Goal: Information Seeking & Learning: Learn about a topic

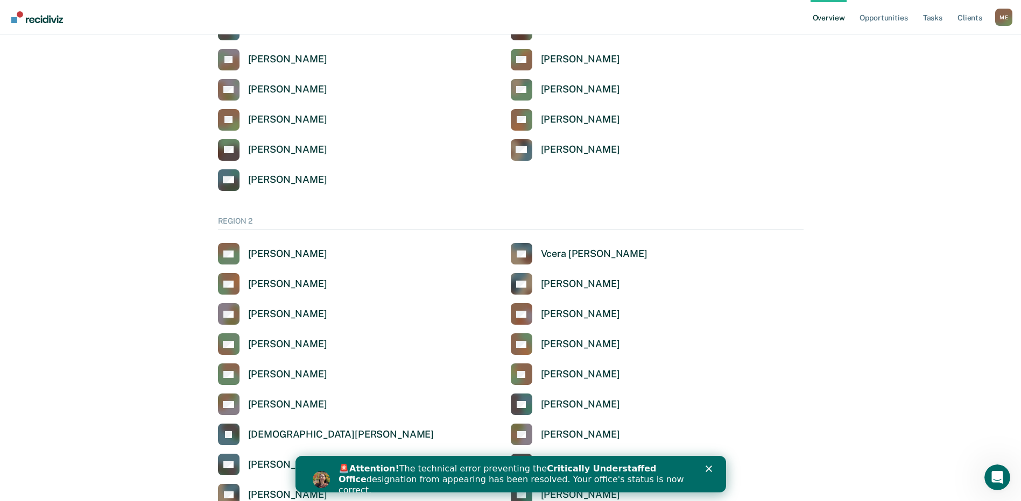
scroll to position [592, 0]
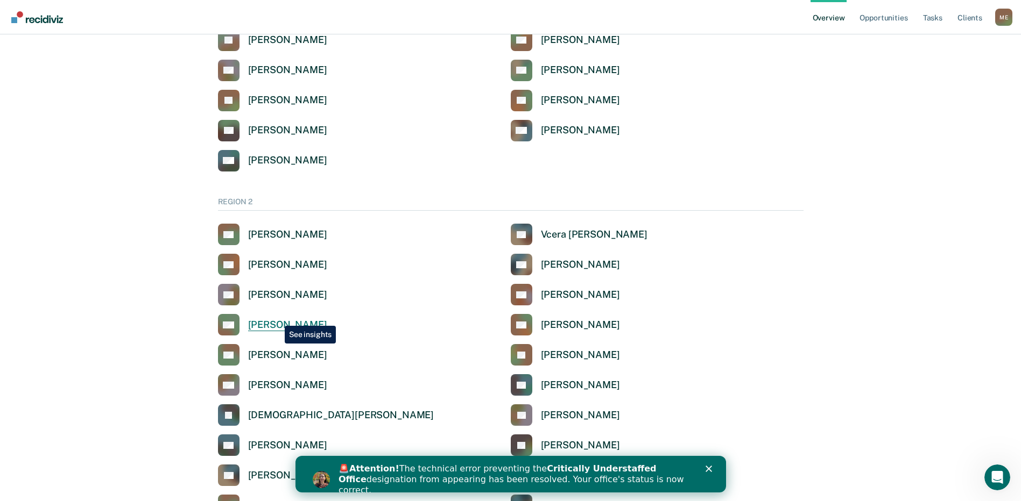
click at [277, 321] on div "[PERSON_NAME]" at bounding box center [287, 325] width 79 height 12
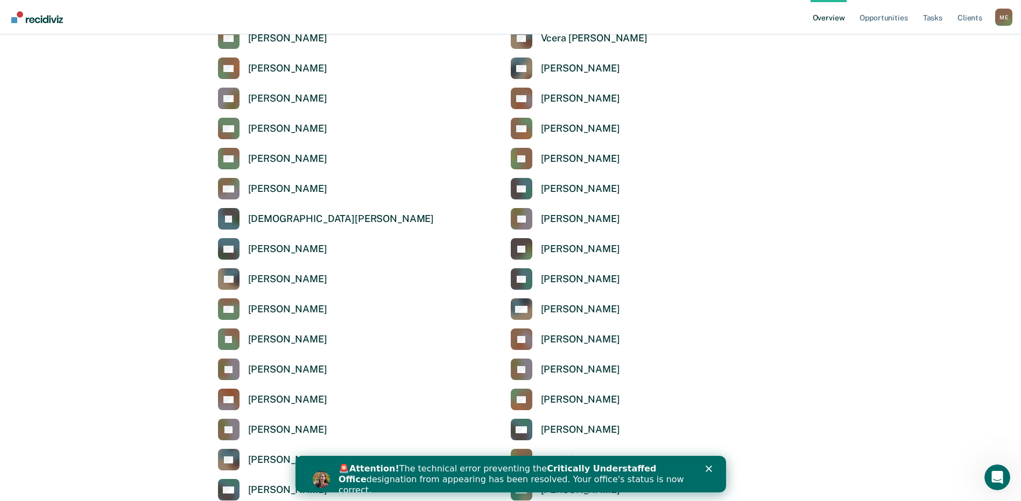
scroll to position [807, 0]
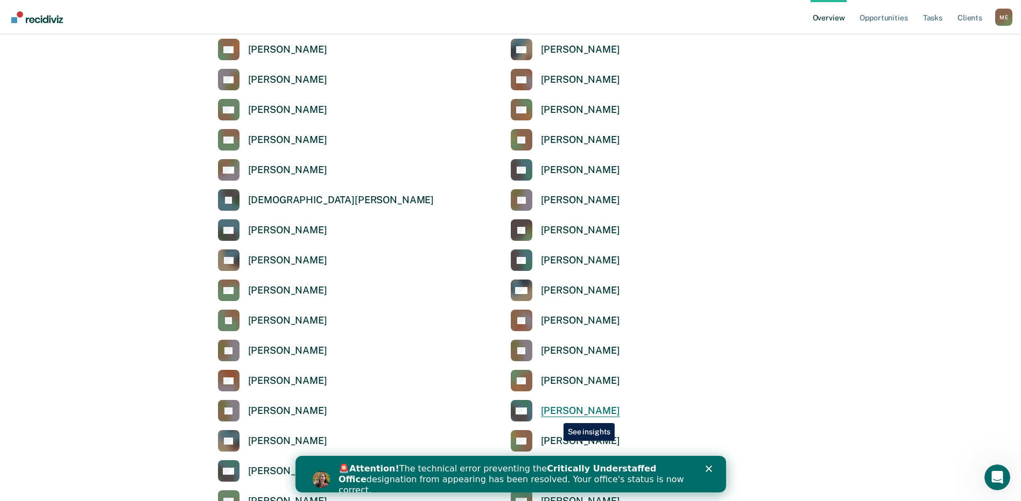
click at [555, 415] on div "[PERSON_NAME]" at bounding box center [580, 411] width 79 height 12
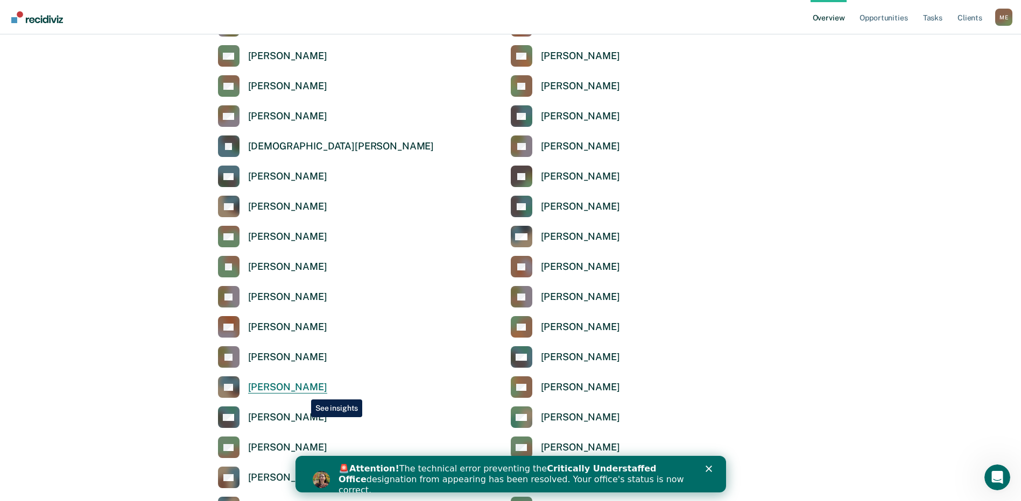
click at [303, 392] on div "[PERSON_NAME]" at bounding box center [287, 387] width 79 height 12
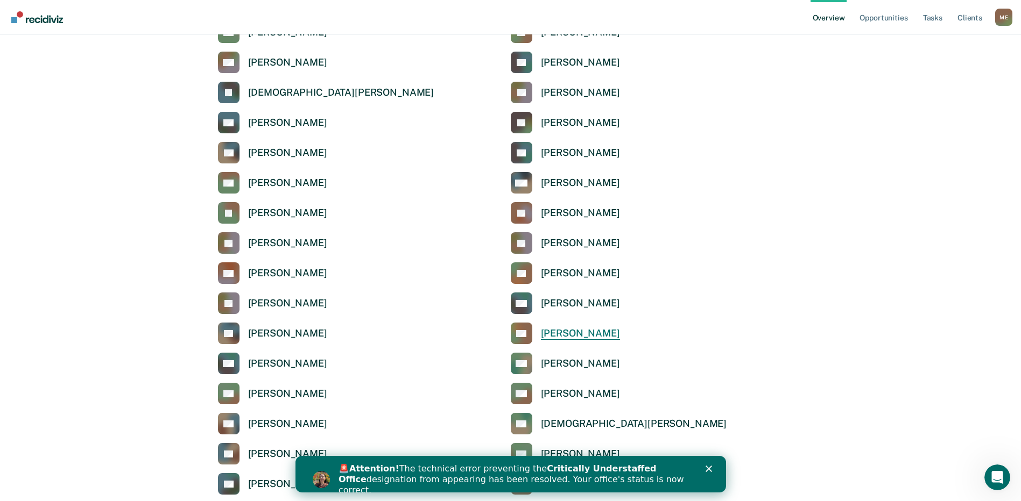
scroll to position [968, 0]
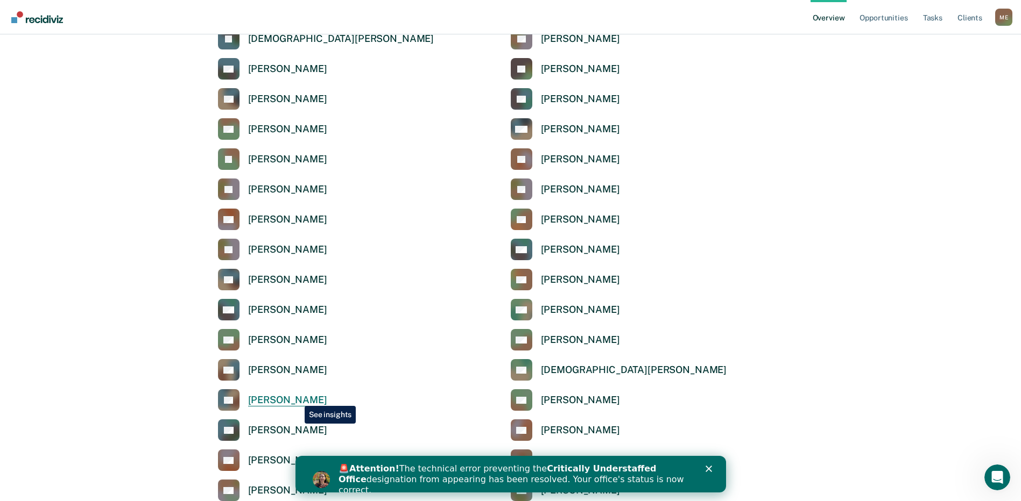
click at [296, 398] on div "[PERSON_NAME]" at bounding box center [287, 400] width 79 height 12
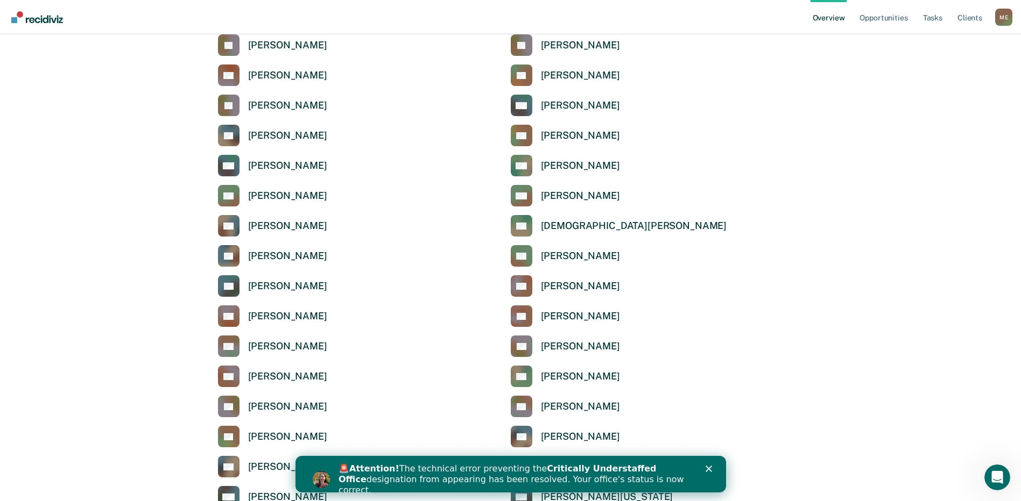
scroll to position [1130, 0]
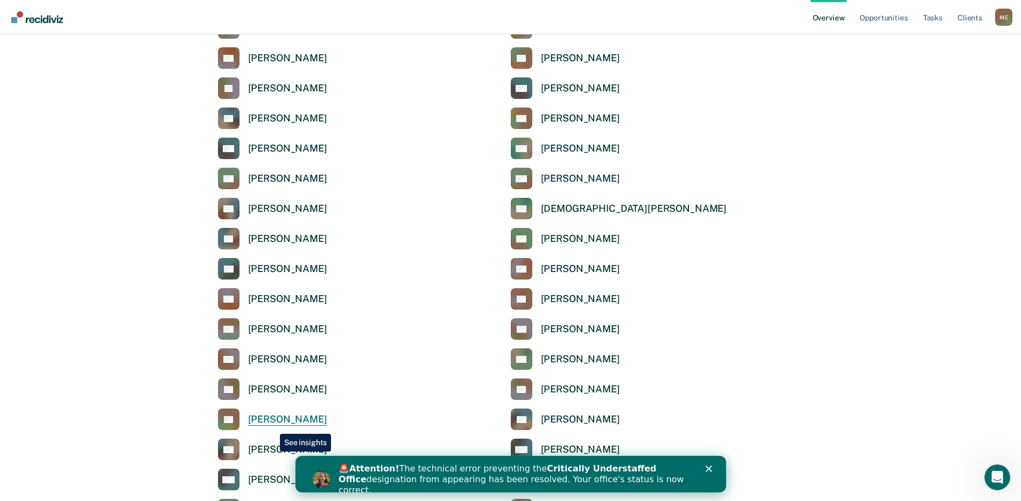
click at [272, 426] on link "KT [PERSON_NAME]" at bounding box center [272, 420] width 109 height 22
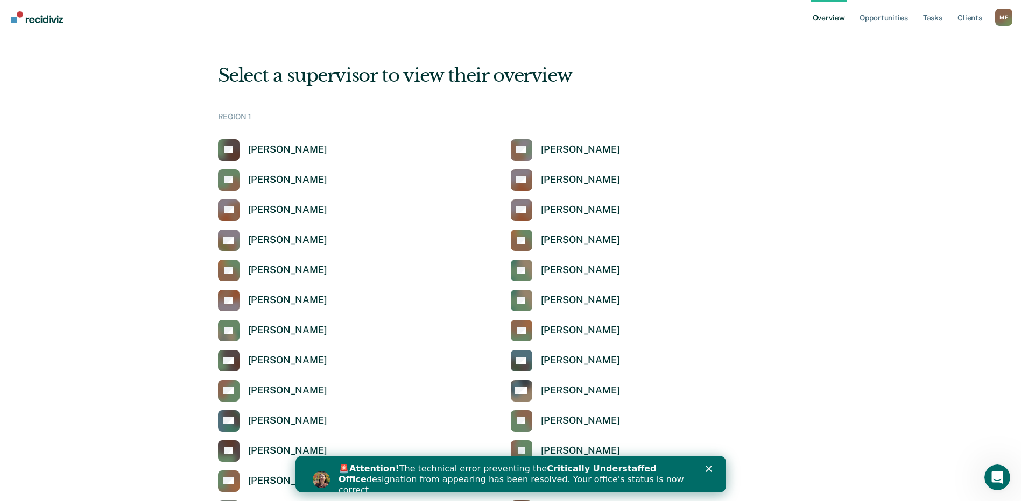
scroll to position [1130, 0]
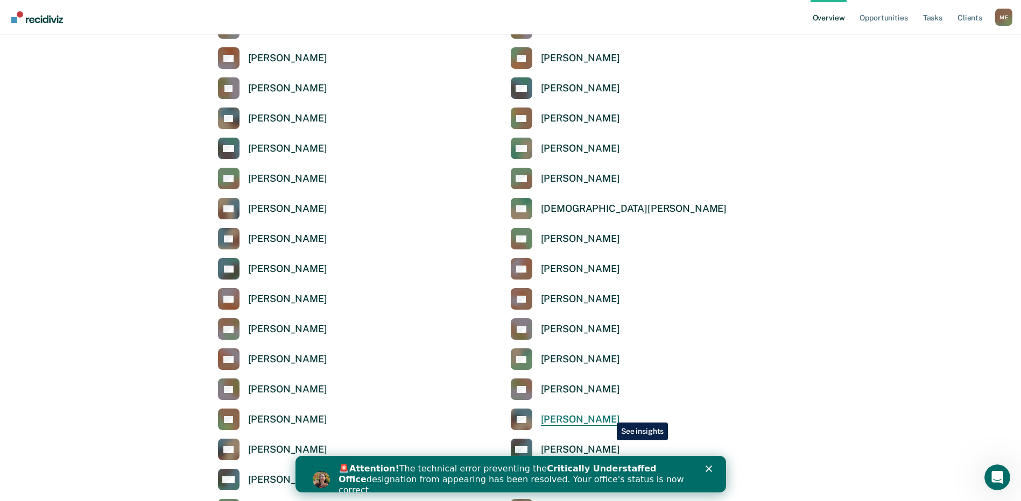
click at [608, 415] on div "[PERSON_NAME]" at bounding box center [580, 420] width 79 height 12
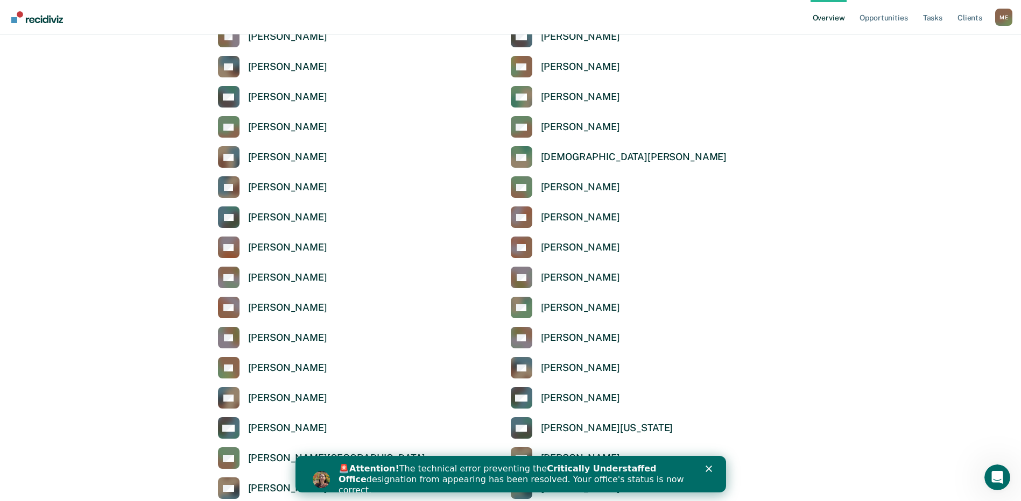
scroll to position [1184, 0]
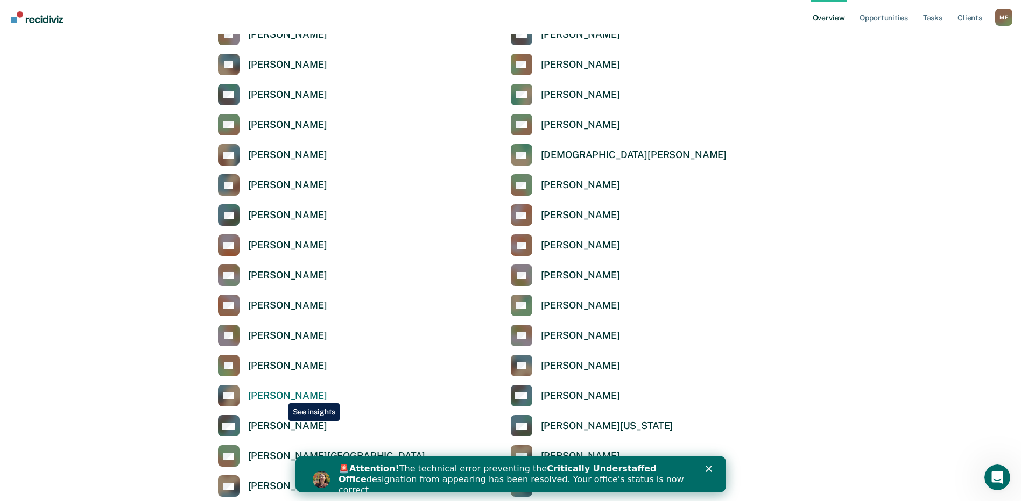
click at [280, 395] on div "[PERSON_NAME]" at bounding box center [287, 396] width 79 height 12
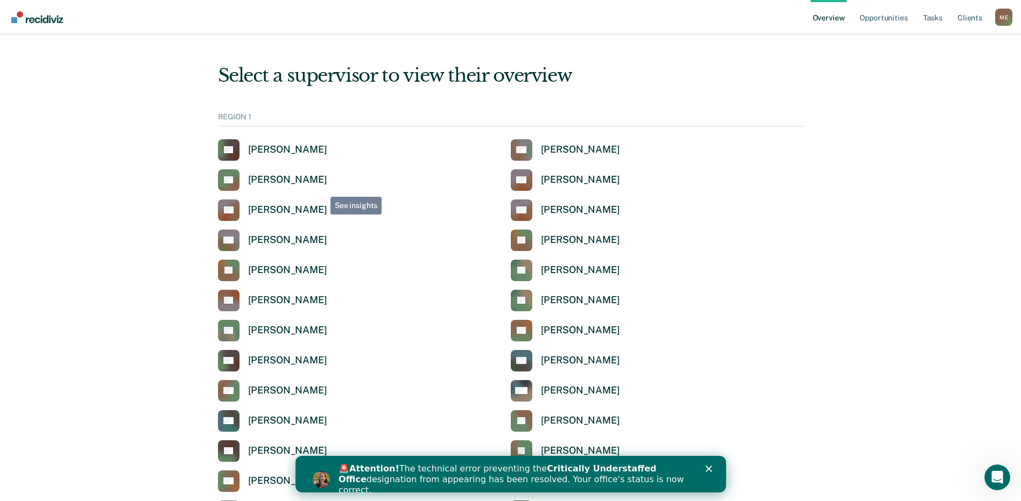
scroll to position [1184, 0]
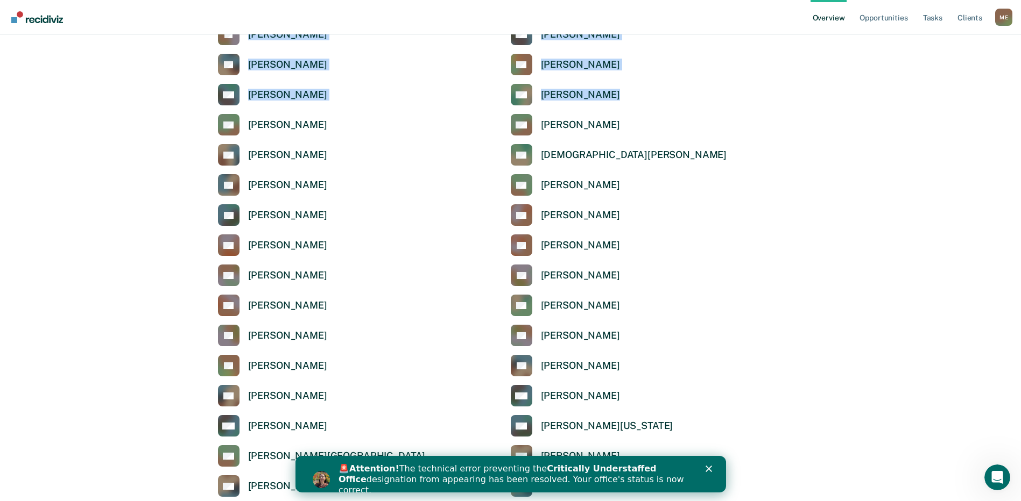
drag, startPoint x: -19, startPoint y: 202, endPoint x: -583, endPoint y: 22, distance: 591.4
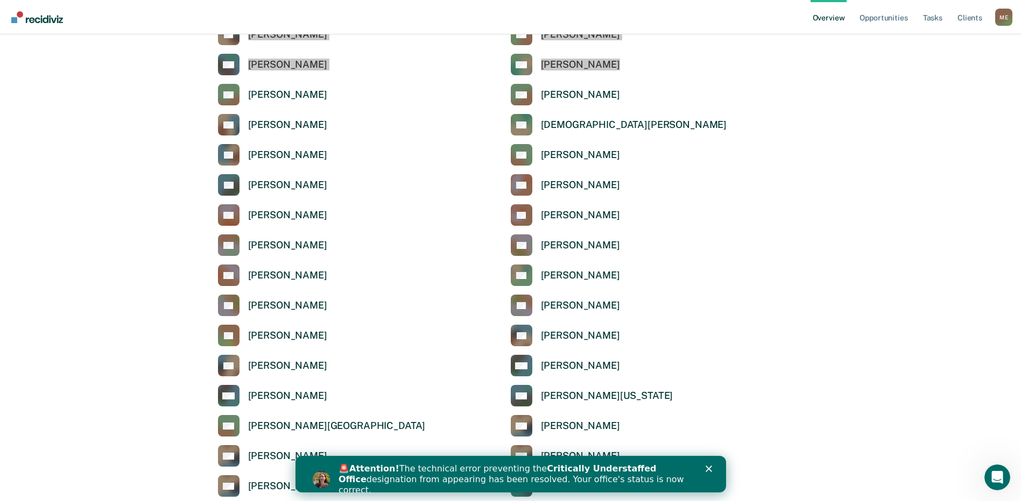
scroll to position [1237, 0]
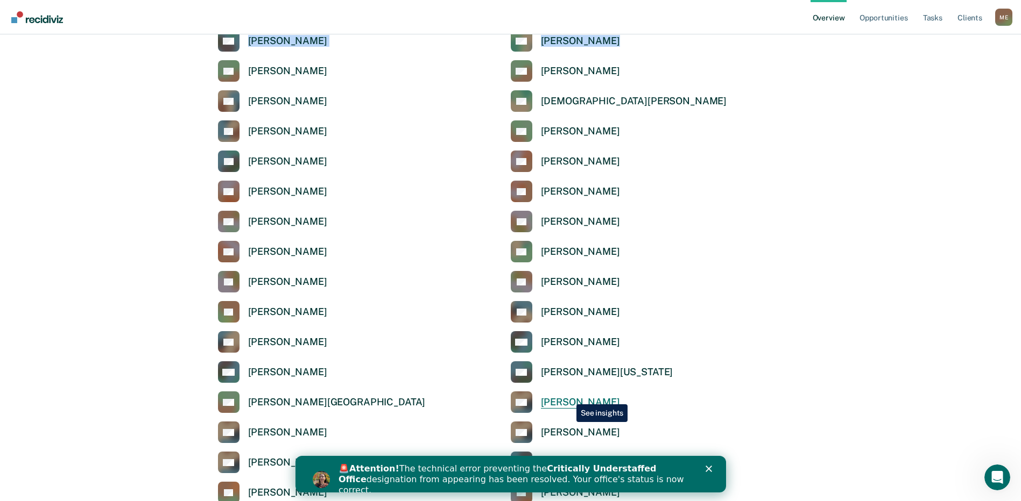
click at [568, 397] on div "[PERSON_NAME]" at bounding box center [580, 403] width 79 height 12
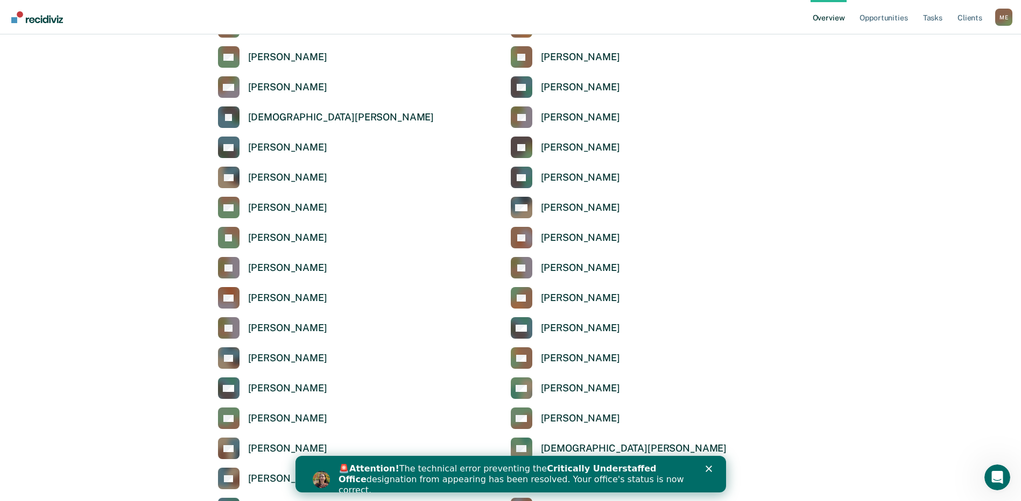
scroll to position [915, 0]
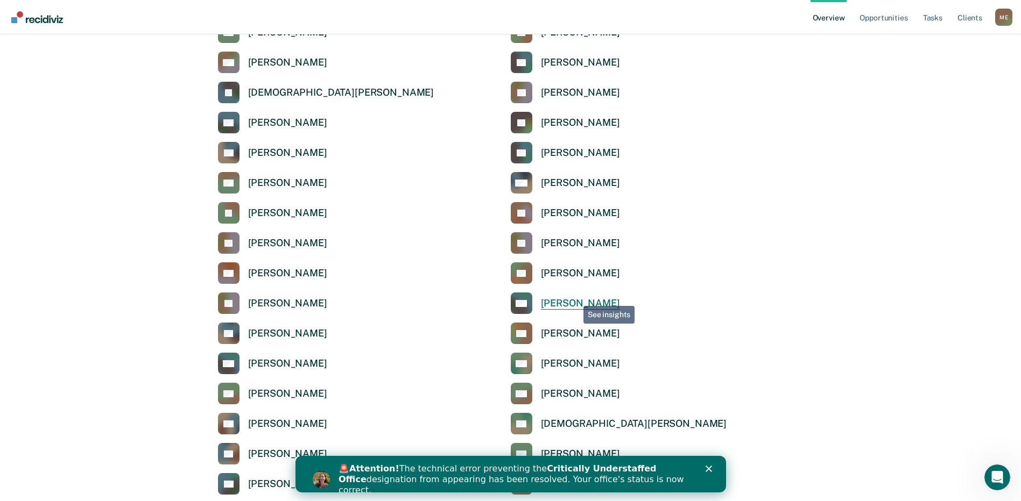
click at [569, 304] on div "[PERSON_NAME]" at bounding box center [580, 304] width 79 height 12
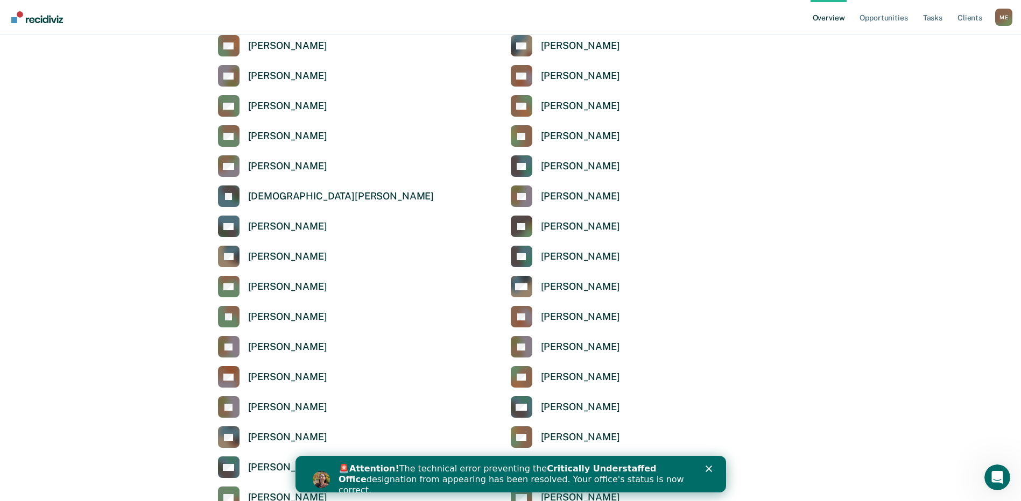
scroll to position [807, 0]
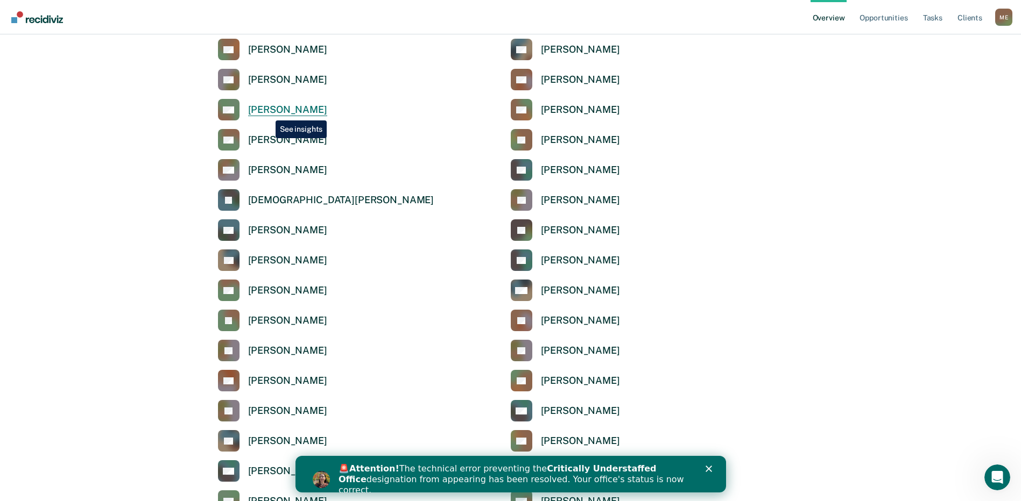
click at [267, 112] on div "[PERSON_NAME]" at bounding box center [287, 110] width 79 height 12
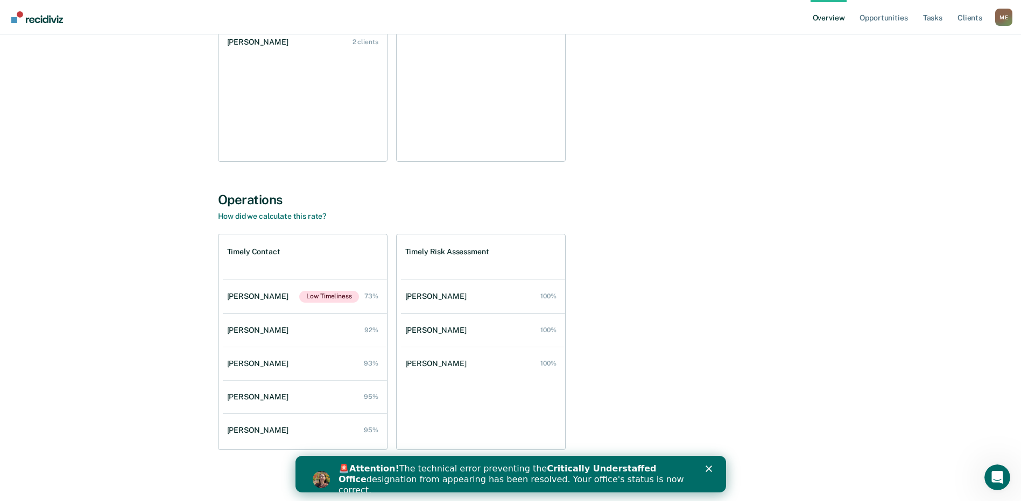
scroll to position [236, 0]
